Goal: Task Accomplishment & Management: Manage account settings

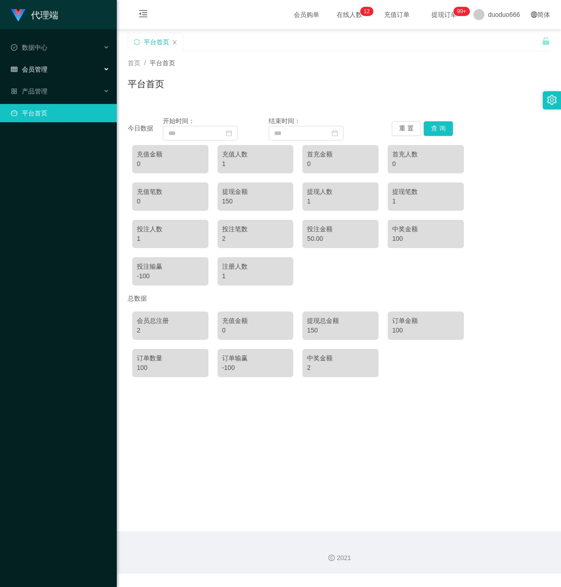
click at [81, 66] on div "会员管理" at bounding box center [58, 69] width 117 height 18
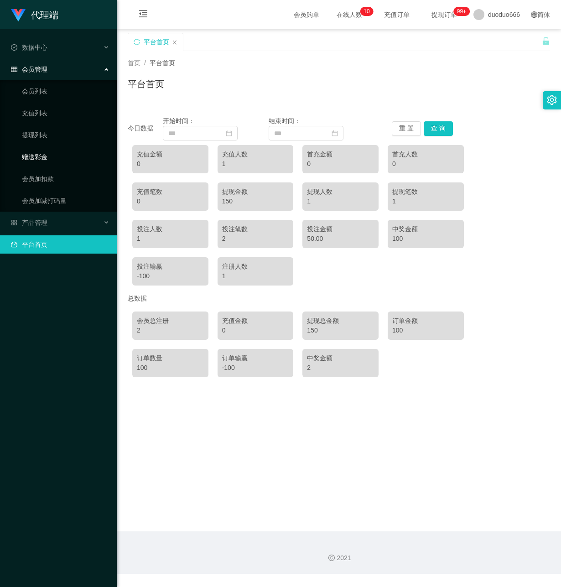
click at [63, 148] on link "赠送彩金" at bounding box center [66, 157] width 88 height 18
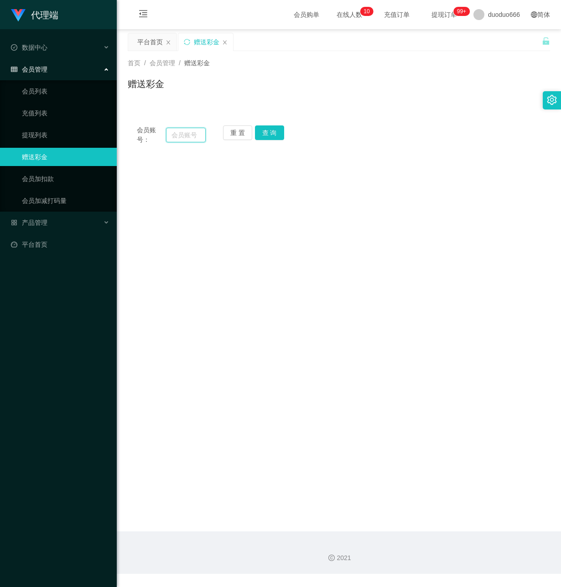
drag, startPoint x: 179, startPoint y: 135, endPoint x: 290, endPoint y: 98, distance: 116.8
click at [179, 135] on input "text" at bounding box center [186, 135] width 40 height 15
click at [182, 130] on input "text" at bounding box center [186, 135] width 40 height 15
paste input "91526943"
click at [271, 129] on button "查 询" at bounding box center [269, 132] width 29 height 15
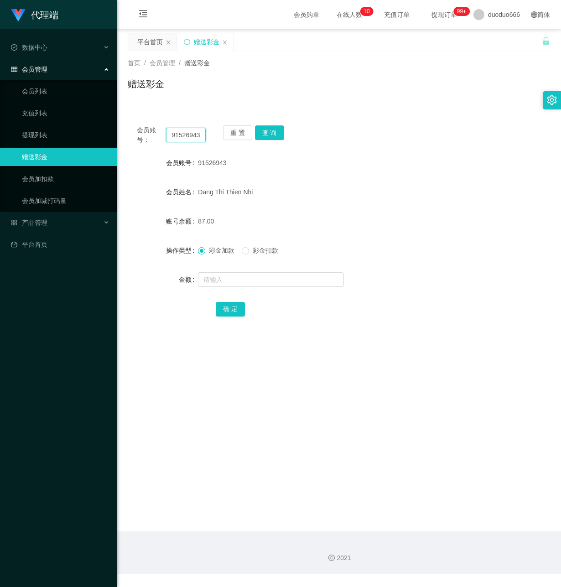
drag, startPoint x: 171, startPoint y: 136, endPoint x: 225, endPoint y: 145, distance: 54.6
click at [225, 145] on div "会员账号： 91526943 重 置 查 询 会员账号 91526943 会员姓名 [PERSON_NAME] Thien Nhi 账号余额 87.00 操作…" at bounding box center [339, 227] width 422 height 222
paste input "88198402"
type input "88198402"
click at [273, 130] on button "查 询" at bounding box center [269, 132] width 29 height 15
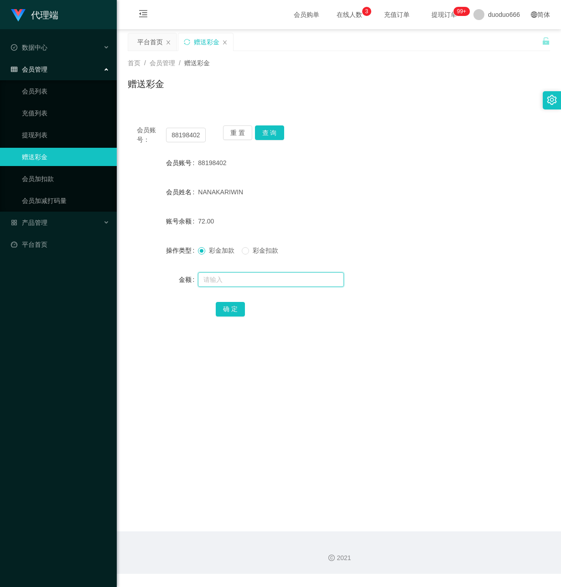
click at [226, 282] on input "text" at bounding box center [271, 279] width 146 height 15
type input "72"
click at [226, 307] on button "确 定" at bounding box center [230, 309] width 29 height 15
click at [248, 281] on input "text" at bounding box center [271, 279] width 146 height 15
type input "8"
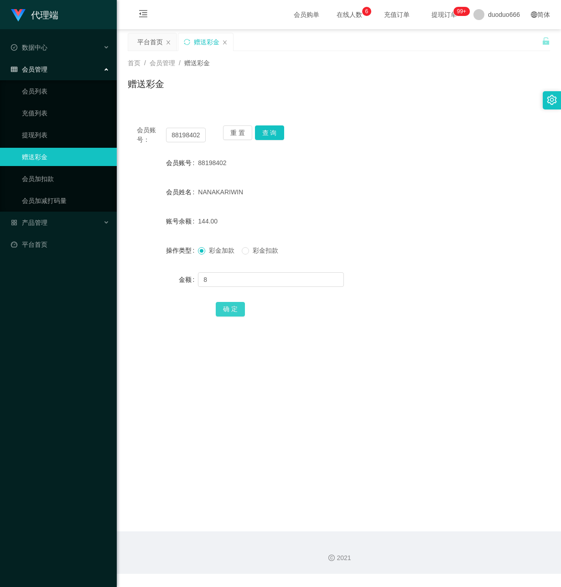
click at [226, 304] on button "确 定" at bounding box center [230, 309] width 29 height 15
click at [49, 130] on link "提现列表" at bounding box center [66, 135] width 88 height 18
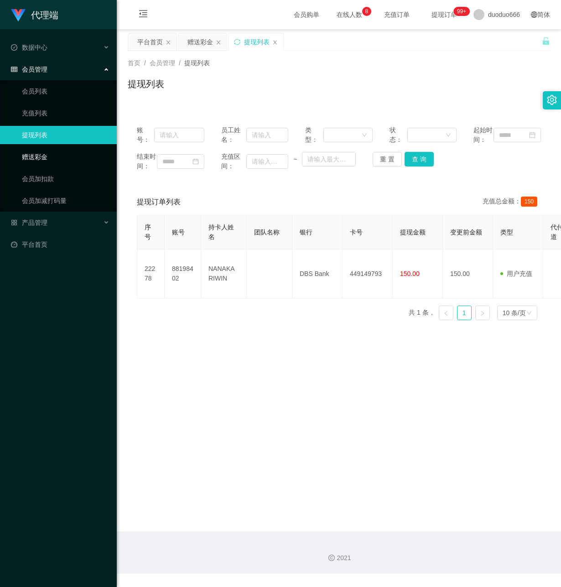
click at [70, 151] on link "赠送彩金" at bounding box center [66, 157] width 88 height 18
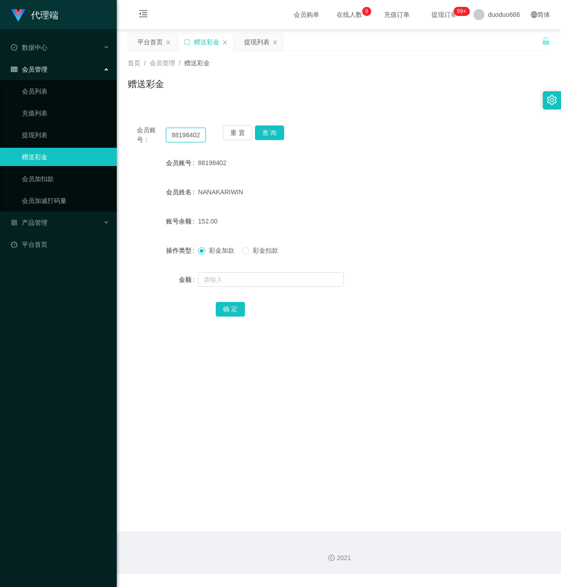
click at [183, 137] on input "88198402" at bounding box center [186, 135] width 40 height 15
click at [59, 133] on link "提现列表" at bounding box center [66, 135] width 88 height 18
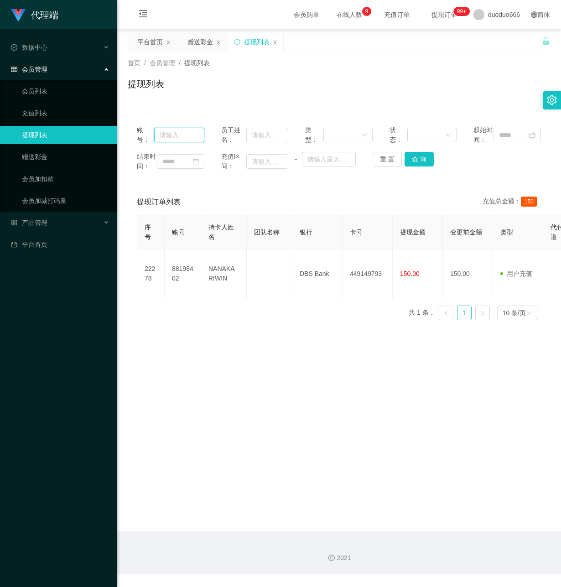
drag, startPoint x: 168, startPoint y: 136, endPoint x: 182, endPoint y: 143, distance: 15.3
click at [168, 138] on input "text" at bounding box center [179, 135] width 50 height 15
paste input "88198402"
type input "88198402"
click at [412, 166] on button "查 询" at bounding box center [418, 159] width 29 height 15
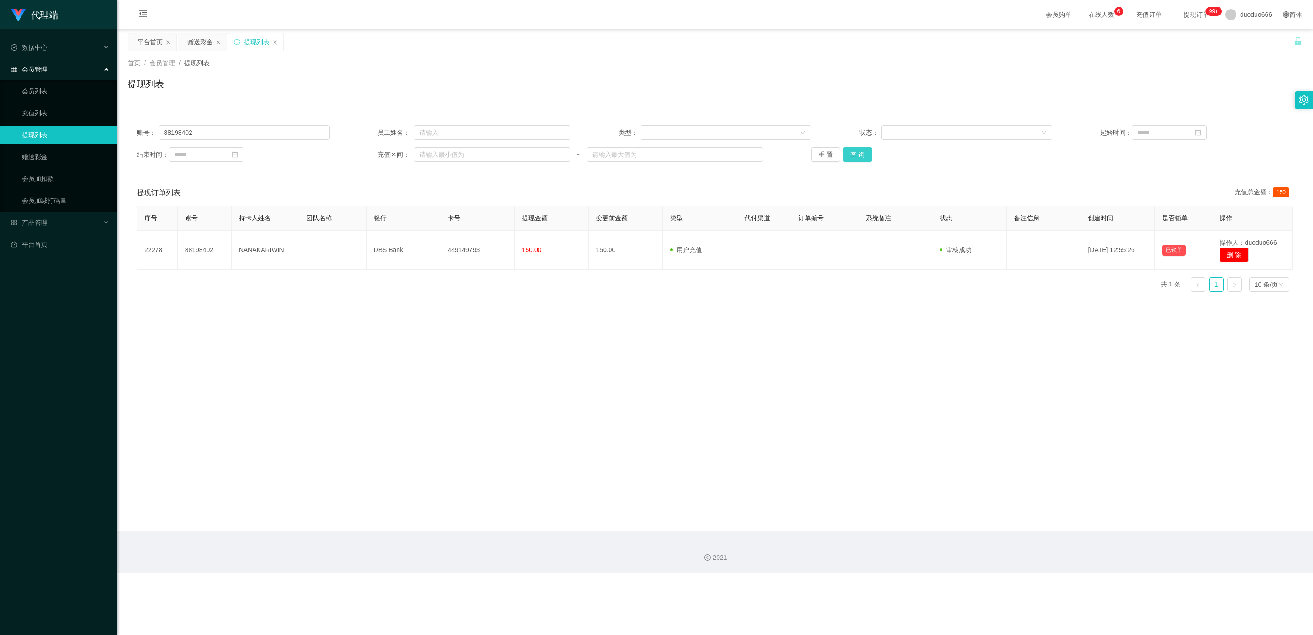
click at [560, 152] on button "查 询" at bounding box center [857, 154] width 29 height 15
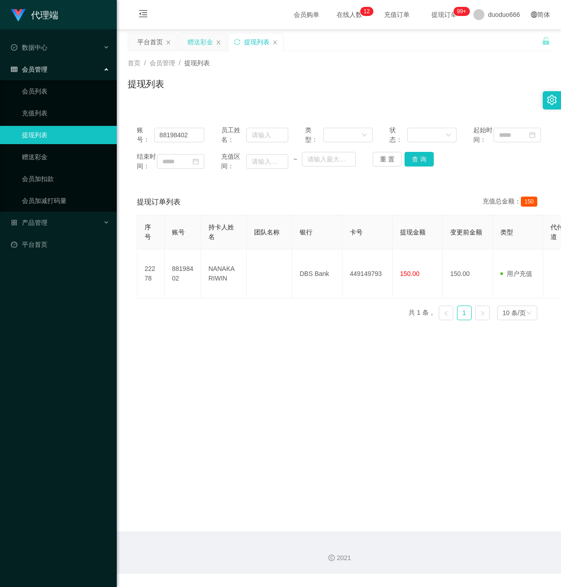
click at [204, 39] on div "赠送彩金" at bounding box center [200, 41] width 26 height 17
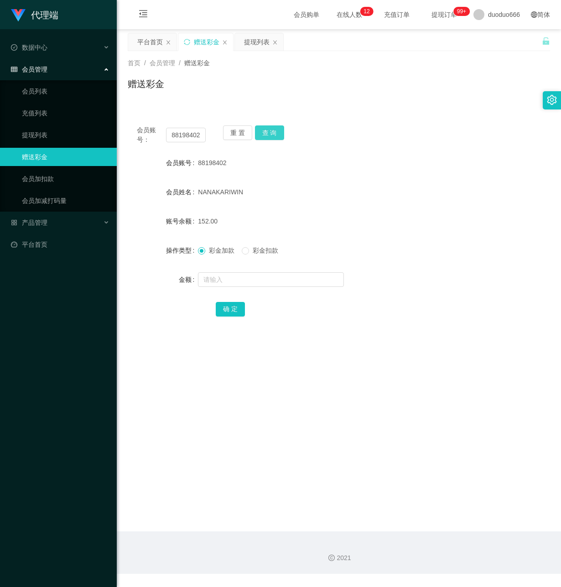
click at [270, 129] on button "查 询" at bounding box center [269, 132] width 29 height 15
click at [255, 372] on main "关闭左侧 关闭右侧 关闭其它 刷新页面 平台首页 赠送彩金 提现列表 首页 / 会员管理 / 赠送彩金 / 赠送彩金 会员账号： 88198402 重 置 查…" at bounding box center [339, 280] width 444 height 502
click at [205, 394] on main "关闭左侧 关闭右侧 关闭其它 刷新页面 平台首页 赠送彩金 提现列表 首页 / 会员管理 / 赠送彩金 / 赠送彩金 会员账号： 88198402 重 置 查…" at bounding box center [339, 280] width 444 height 502
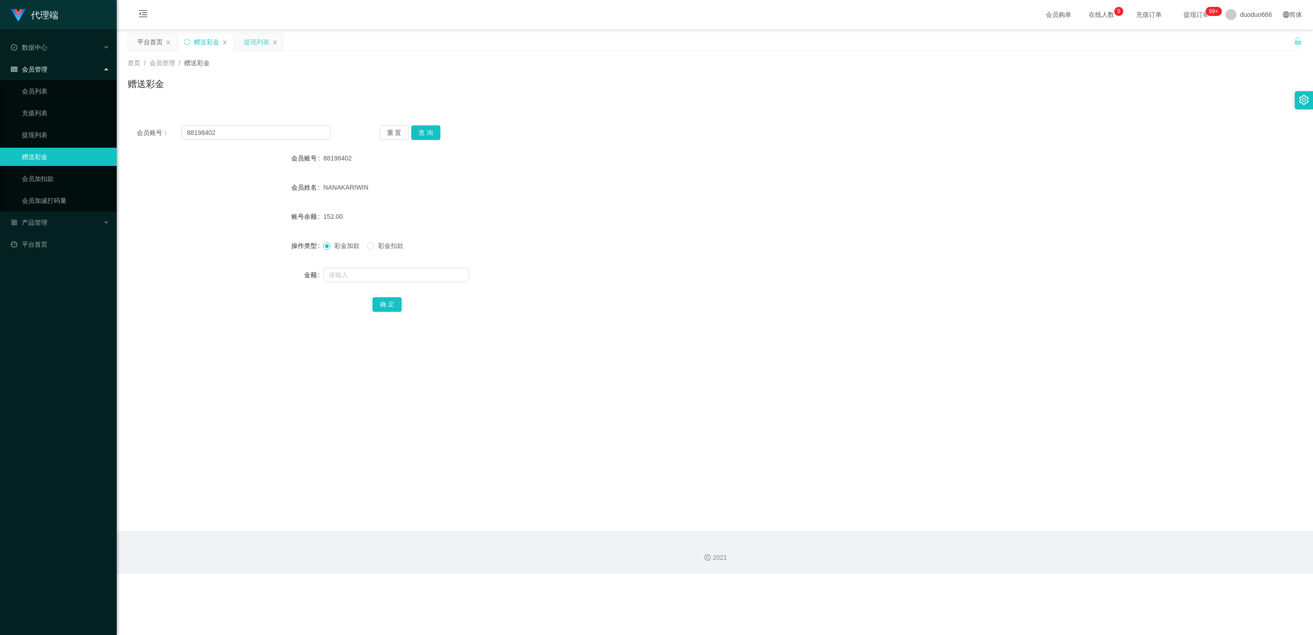
click at [264, 38] on div "提现列表" at bounding box center [257, 41] width 26 height 17
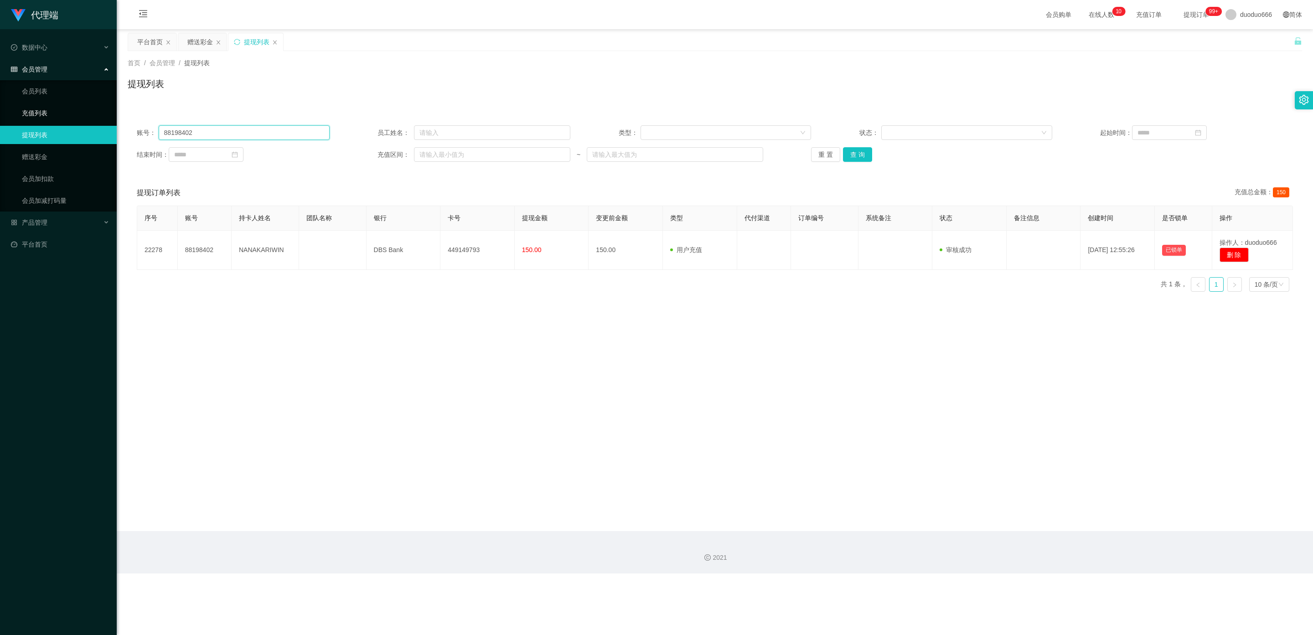
drag, startPoint x: 240, startPoint y: 134, endPoint x: 0, endPoint y: 115, distance: 240.5
click at [0, 115] on section "代理端 数据中心 会员管理 会员列表 充值列表 提现列表 赠送彩金 会员加扣款 会员加减打码量 产品管理 平台首页 保存配置 重置配置 整体风格设置 主题色 …" at bounding box center [656, 287] width 1313 height 574
click at [560, 157] on button "查 询" at bounding box center [857, 154] width 29 height 15
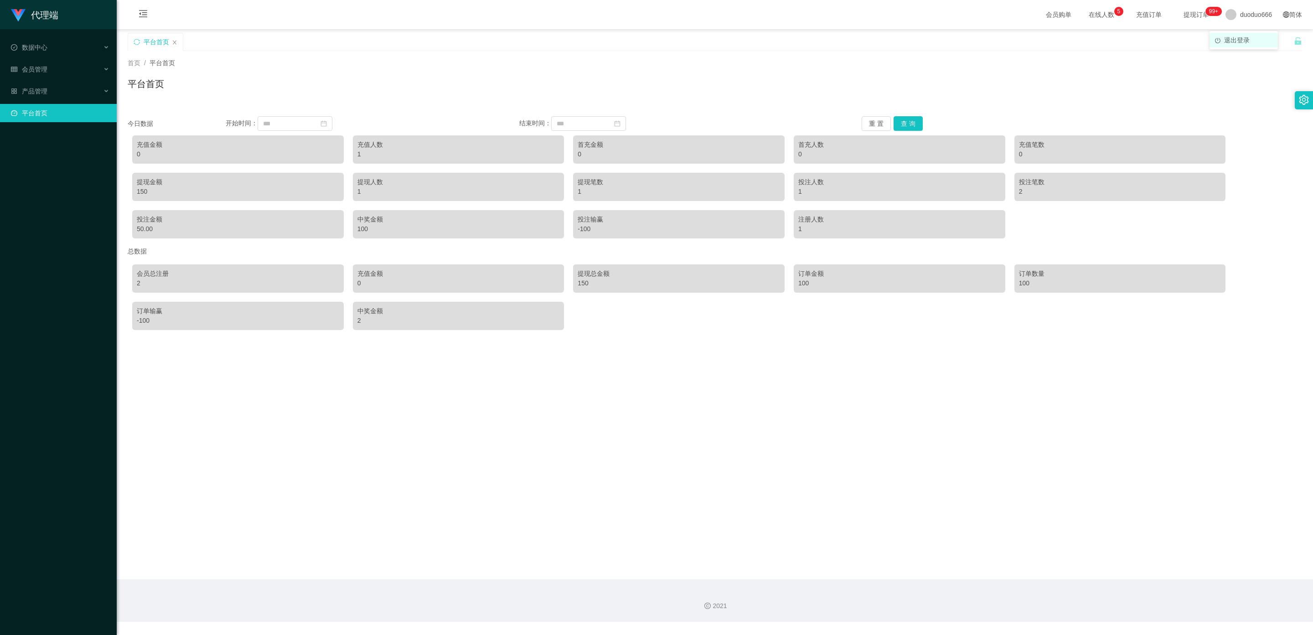
click at [1236, 38] on span "退出登录" at bounding box center [1237, 39] width 26 height 7
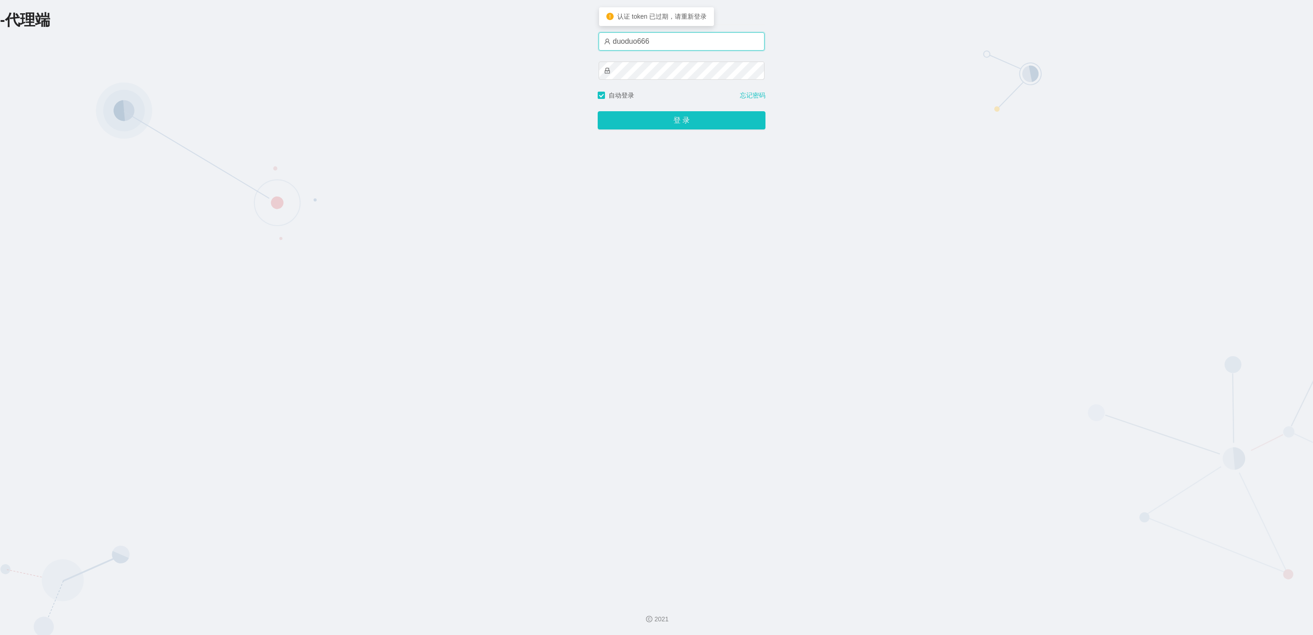
drag, startPoint x: 663, startPoint y: 41, endPoint x: 470, endPoint y: 43, distance: 193.8
click at [470, 43] on div "-代理端 账户密码登录 duoduo666 自动登录 忘记密码 登 录" at bounding box center [656, 296] width 1313 height 593
type input "ergou01"
click at [620, 118] on button "登 录" at bounding box center [682, 120] width 168 height 18
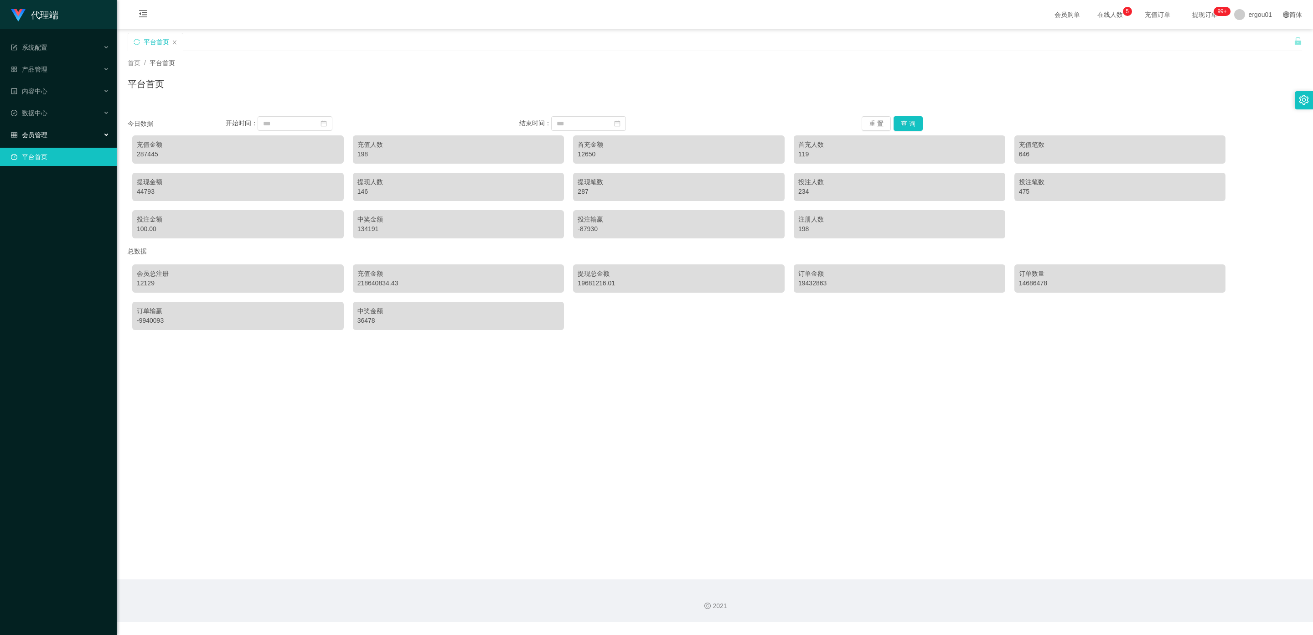
click at [52, 126] on div "会员管理" at bounding box center [58, 135] width 117 height 18
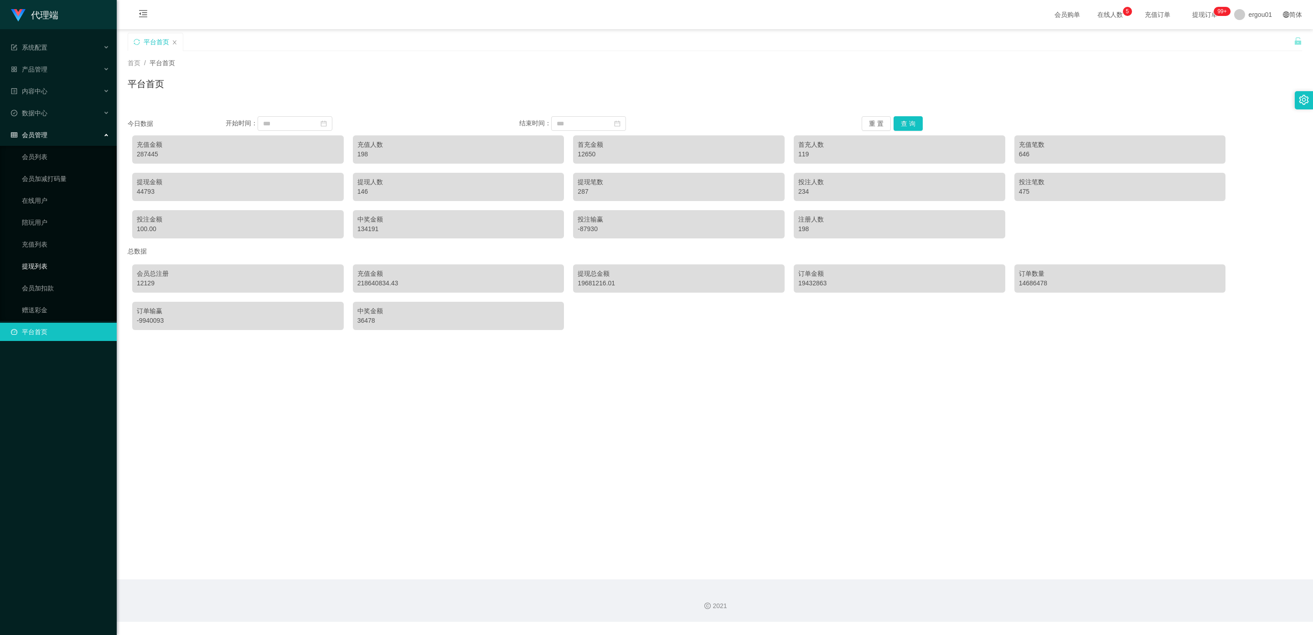
click at [51, 257] on link "提现列表" at bounding box center [66, 266] width 88 height 18
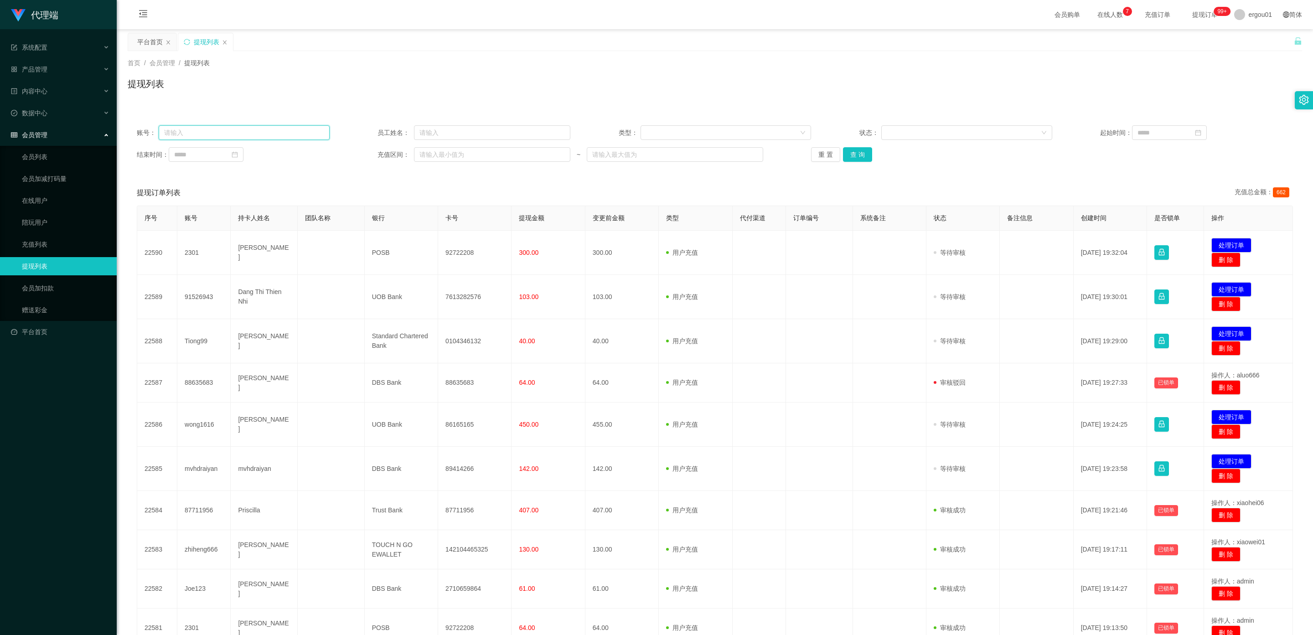
click at [208, 137] on input "text" at bounding box center [244, 132] width 171 height 15
paste input "91526943"
click at [862, 155] on button "查 询" at bounding box center [857, 154] width 29 height 15
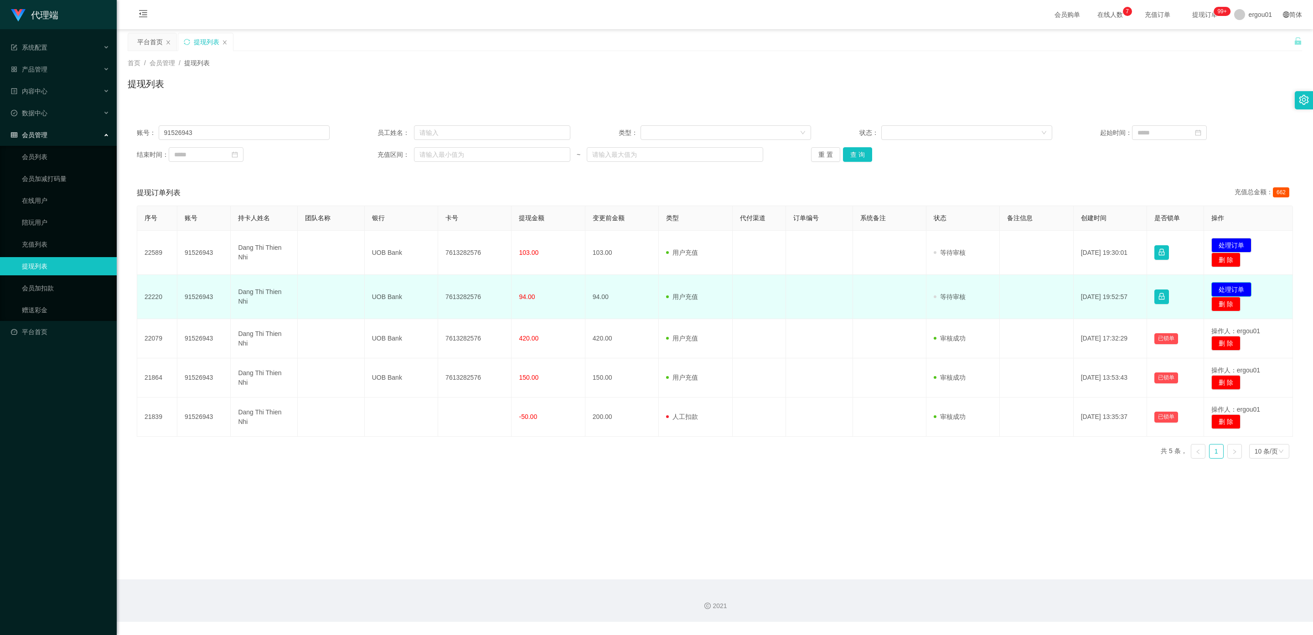
click at [1234, 286] on button "处理订单" at bounding box center [1231, 289] width 40 height 15
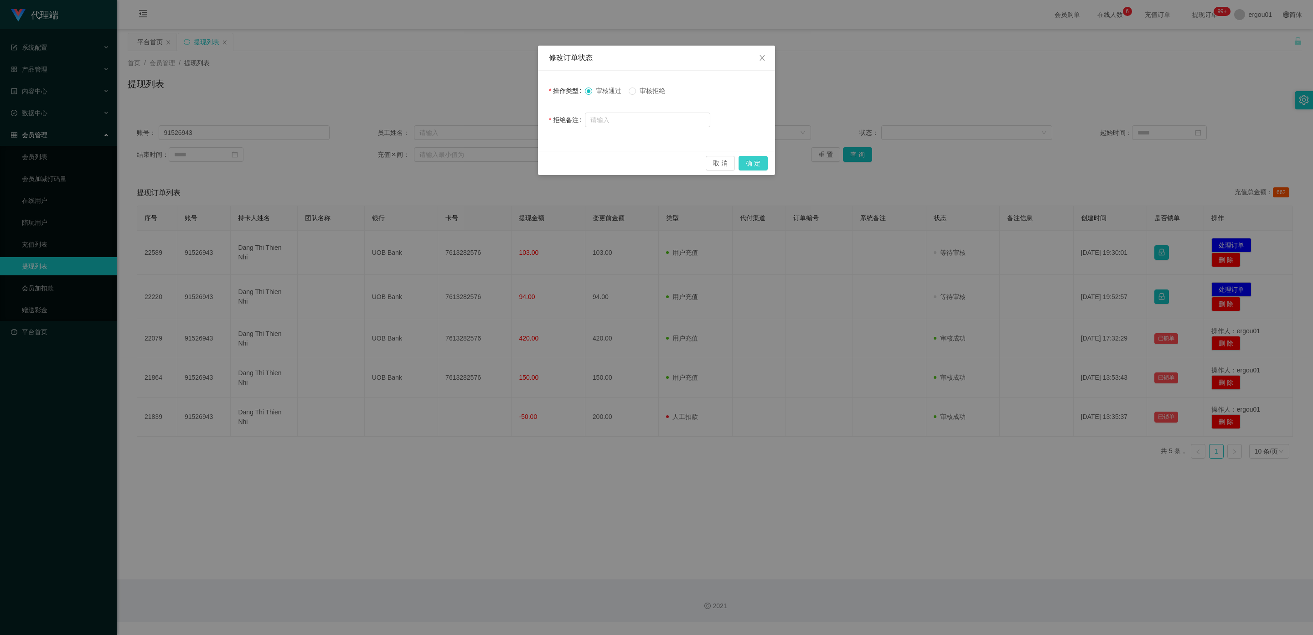
click at [758, 163] on button "确 定" at bounding box center [753, 163] width 29 height 15
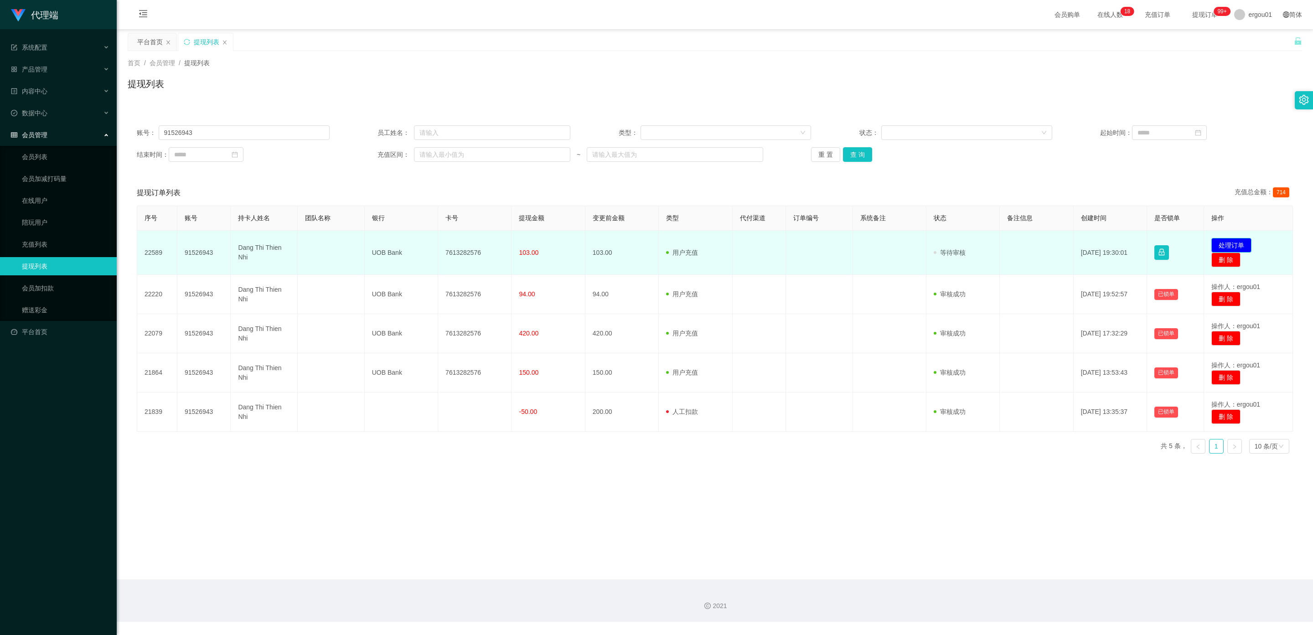
click at [1223, 244] on button "处理订单" at bounding box center [1231, 245] width 40 height 15
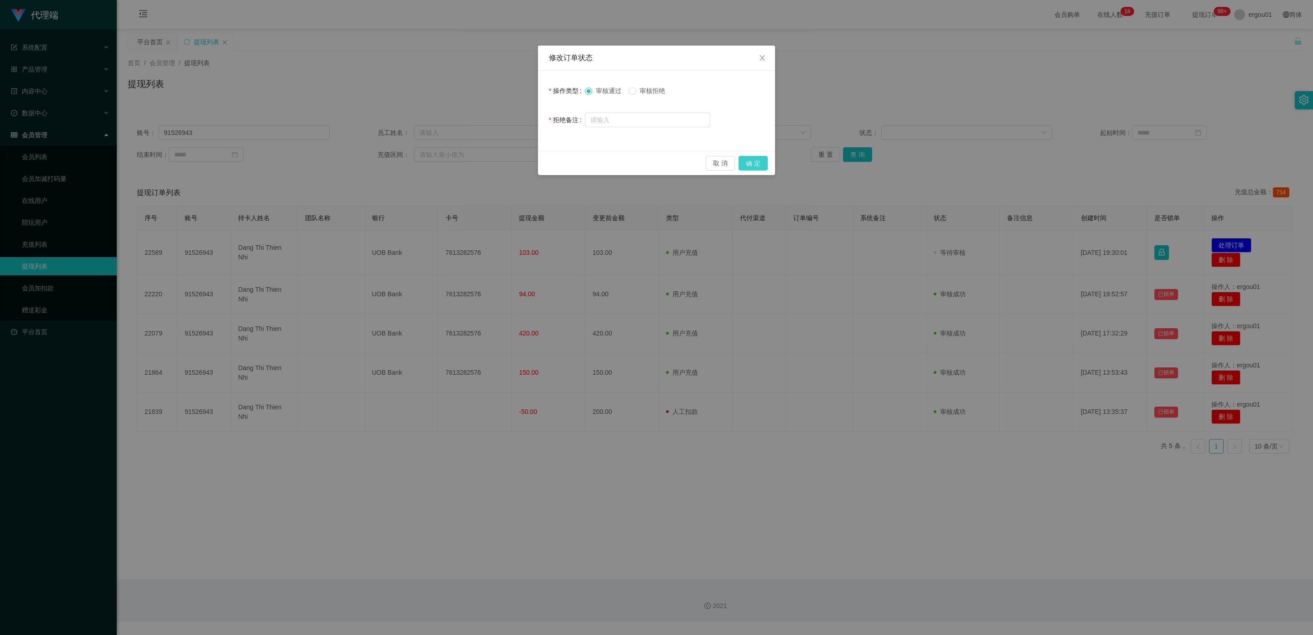
click at [761, 163] on button "确 定" at bounding box center [753, 163] width 29 height 15
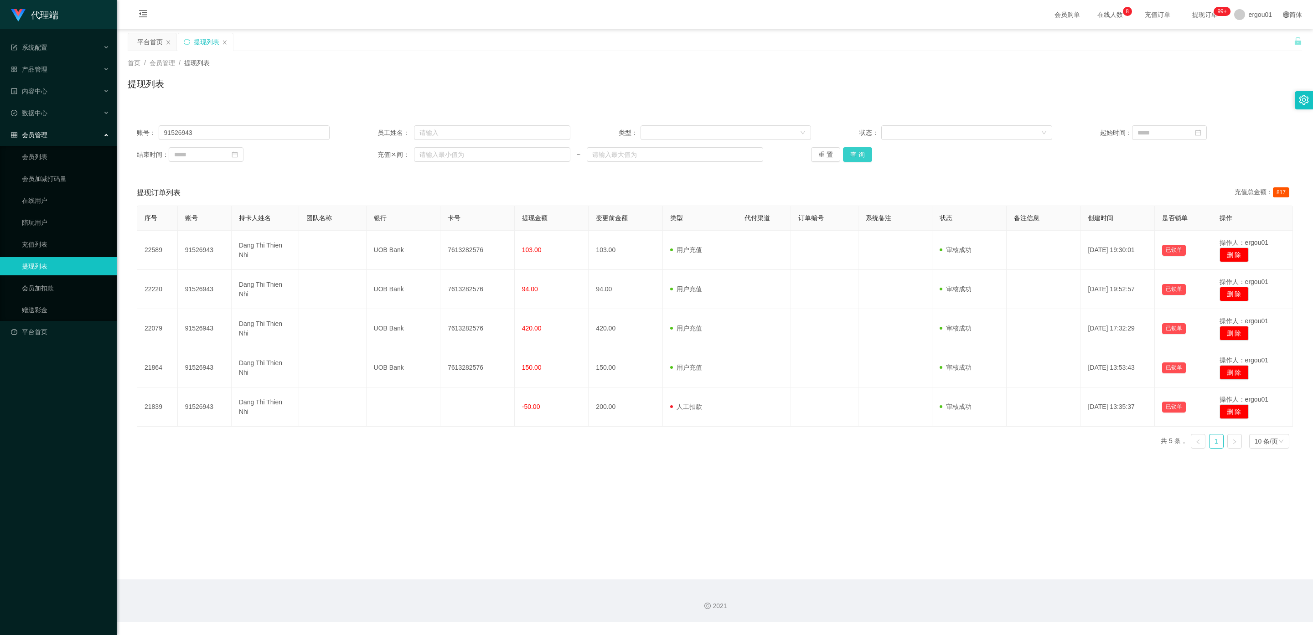
click at [853, 152] on button "查 询" at bounding box center [857, 154] width 29 height 15
drag, startPoint x: 208, startPoint y: 130, endPoint x: 0, endPoint y: 130, distance: 208.3
click at [0, 130] on section "代理端 系统配置 产品管理 内容中心 数据中心 会员管理 会员列表 会员加减打码量 在线用户 陪玩用户 充值列表 提现列表 会员加扣款 赠送彩金 平台首页 保…" at bounding box center [656, 311] width 1313 height 622
paste input "88198402"
type input "88198402"
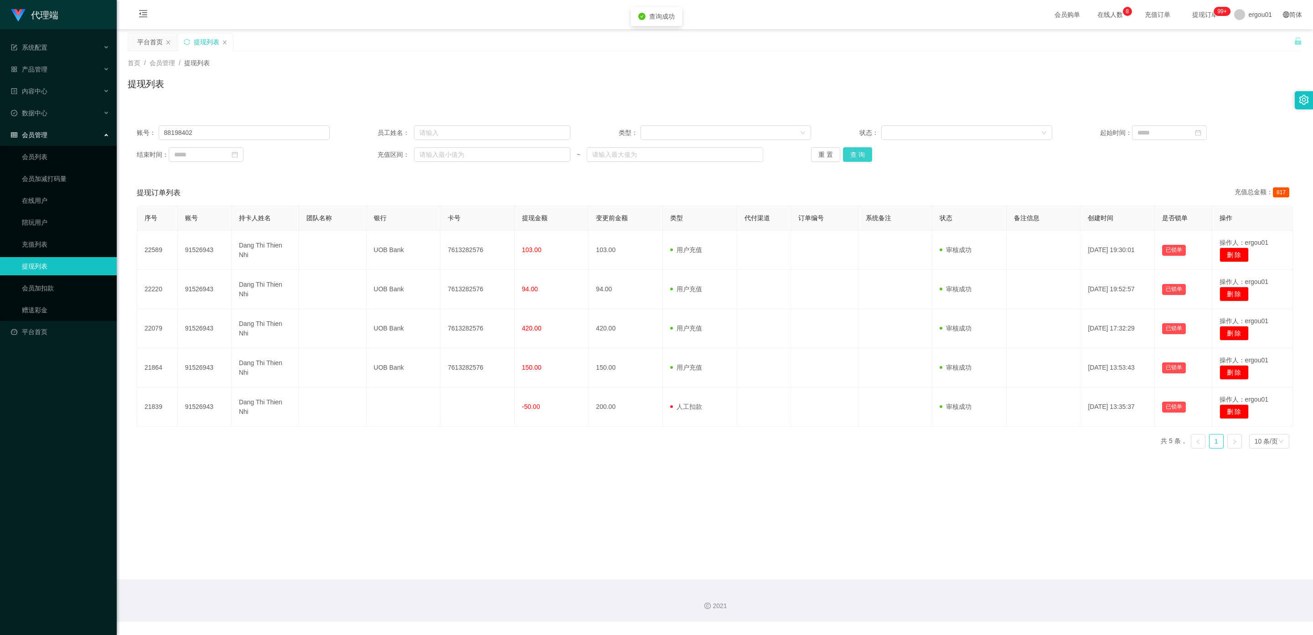
click at [862, 155] on button "查 询" at bounding box center [857, 154] width 29 height 15
